Goal: Check status: Check status

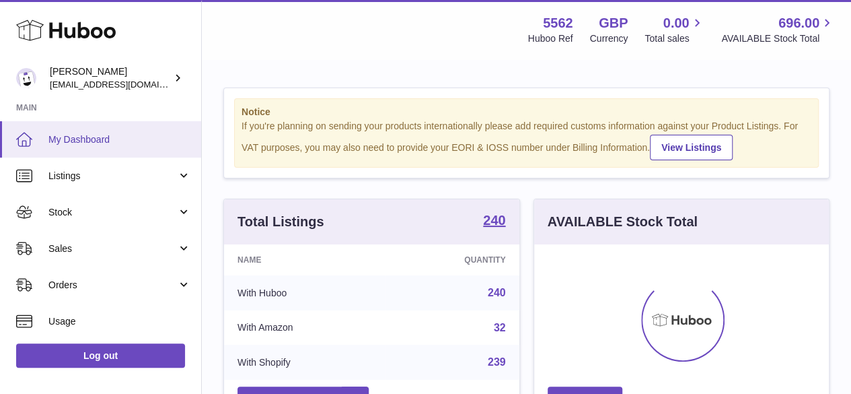
scroll to position [210, 295]
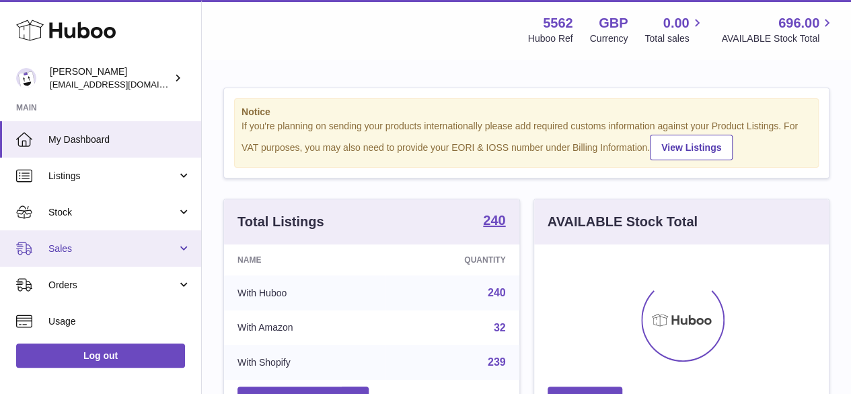
click at [69, 246] on span "Sales" at bounding box center [112, 248] width 129 height 13
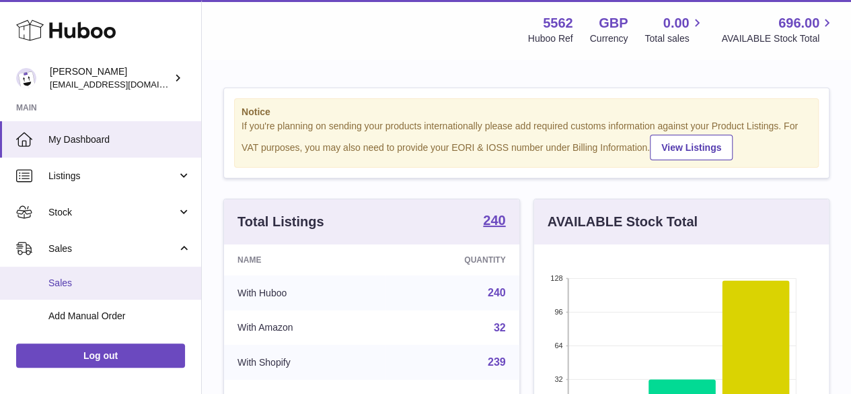
click at [67, 281] on span "Sales" at bounding box center [119, 283] width 143 height 13
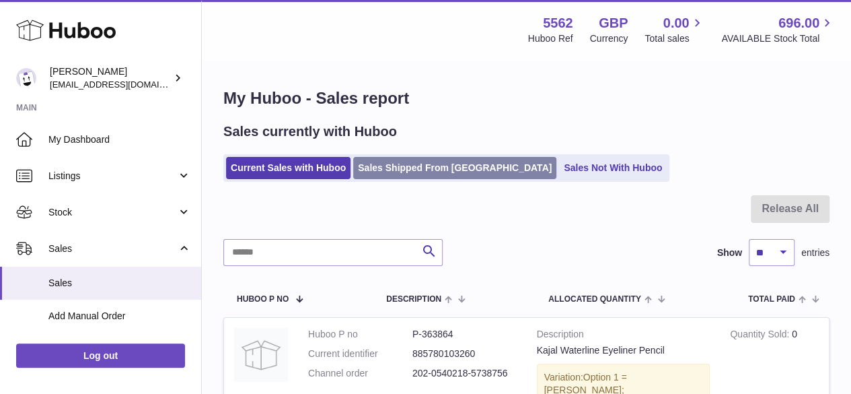
click at [447, 172] on link "Sales Shipped From [GEOGRAPHIC_DATA]" at bounding box center [454, 168] width 203 height 22
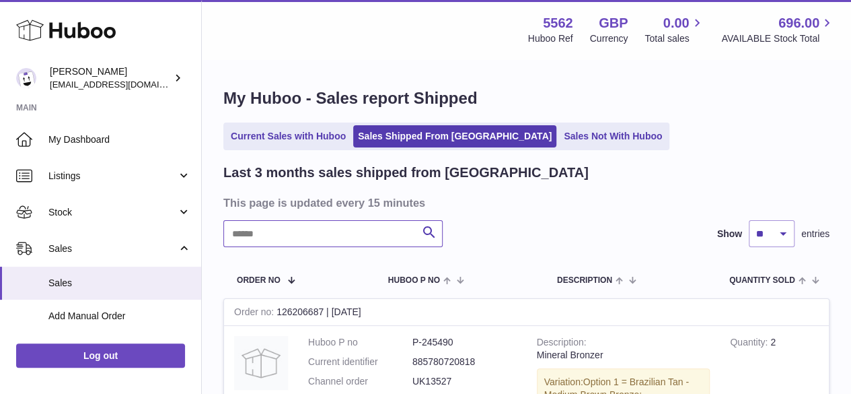
paste input "*********"
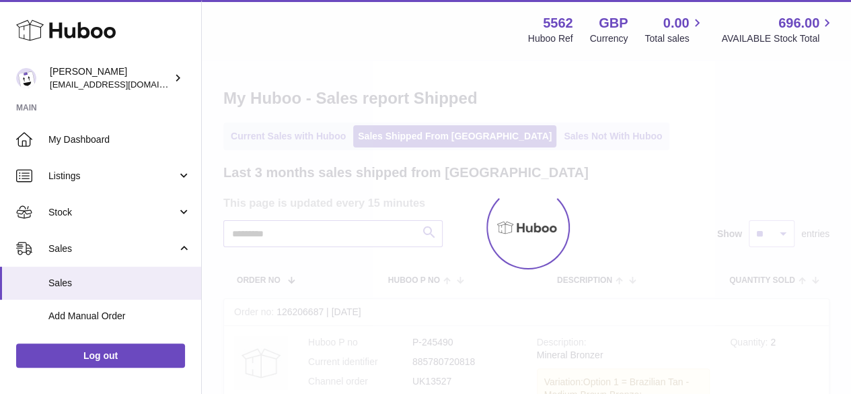
type input "*********"
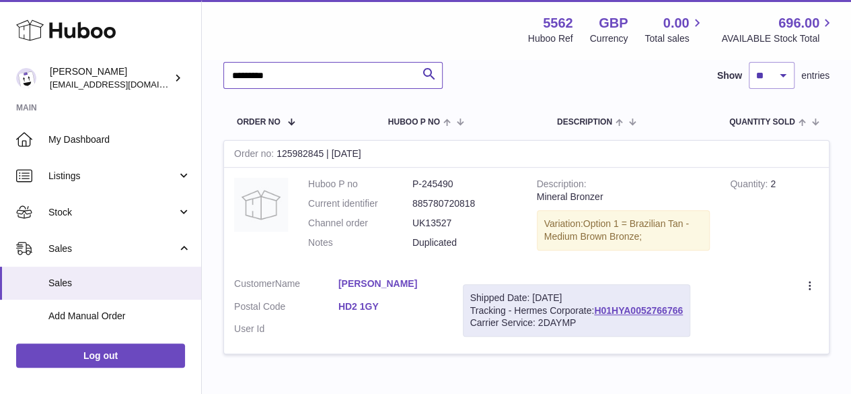
scroll to position [240, 0]
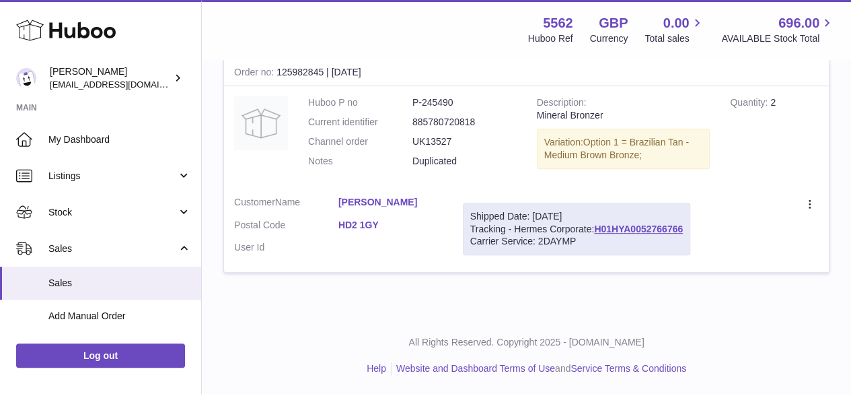
drag, startPoint x: 332, startPoint y: 201, endPoint x: 431, endPoint y: 205, distance: 98.3
click at [431, 205] on dl "Customer Name [PERSON_NAME] Postal Code HD2 1GY User Id" at bounding box center [338, 228] width 209 height 65
copy dl "[PERSON_NAME]"
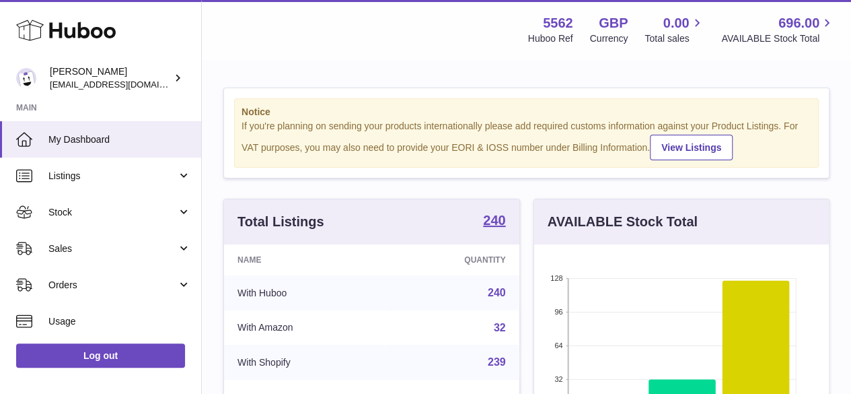
scroll to position [210, 295]
